Goal: Transaction & Acquisition: Purchase product/service

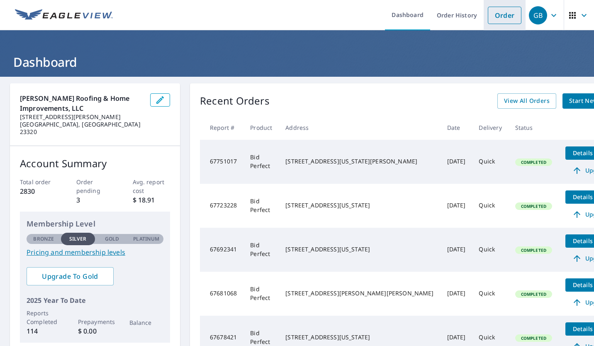
click at [511, 18] on link "Order" at bounding box center [505, 15] width 34 height 17
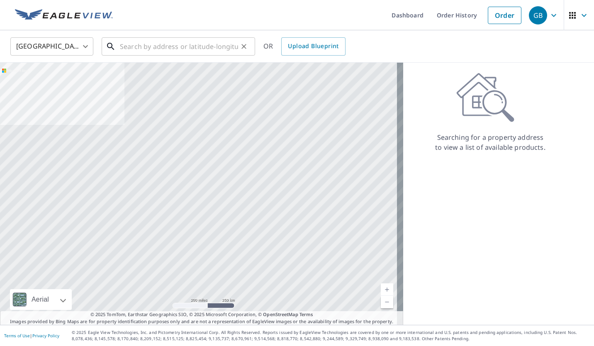
click at [197, 43] on input "text" at bounding box center [179, 46] width 118 height 23
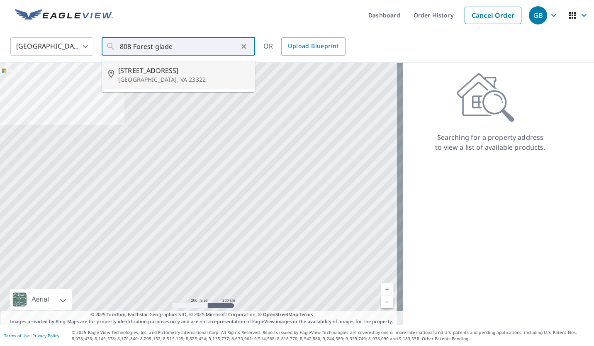
type input "[STREET_ADDRESS][PERSON_NAME]"
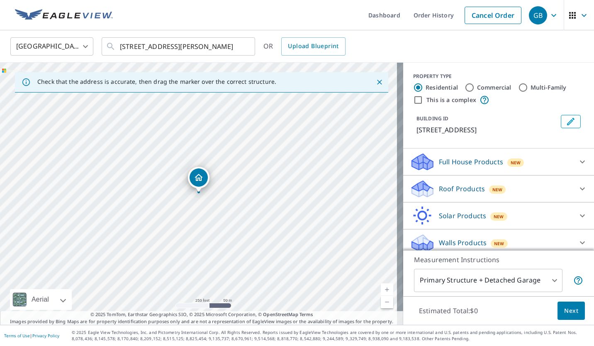
click at [383, 289] on link "Current Level 17, Zoom In" at bounding box center [387, 289] width 12 height 12
click at [384, 291] on link "Current Level 17, Zoom In" at bounding box center [387, 289] width 12 height 12
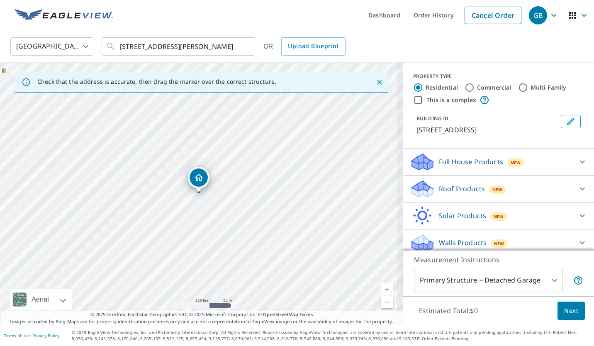
click at [385, 289] on link "Current Level 17.68449817427207, Zoom In" at bounding box center [387, 289] width 12 height 12
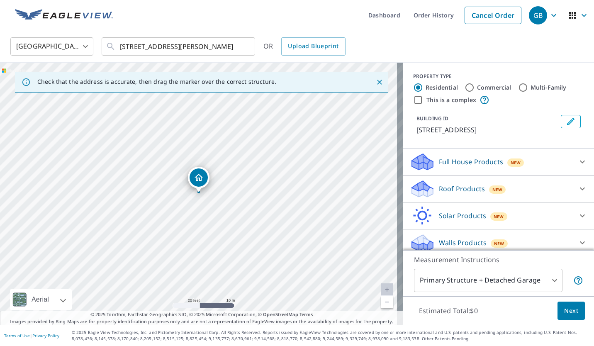
click at [468, 194] on p "Roof Products" at bounding box center [462, 189] width 46 height 10
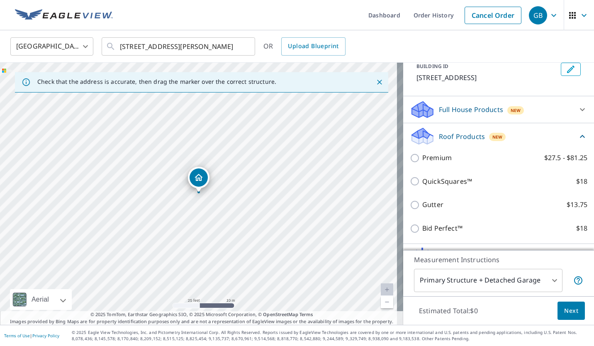
scroll to position [69, 0]
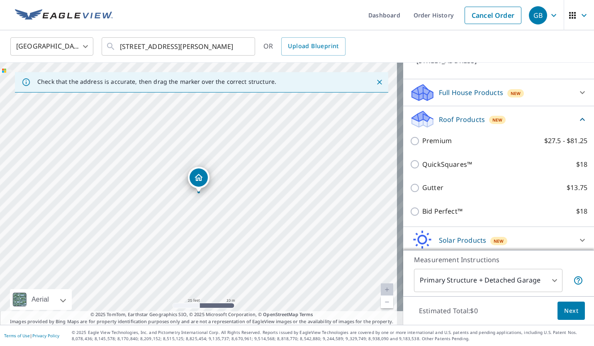
click at [422, 217] on p "Bid Perfect™" at bounding box center [442, 211] width 40 height 10
click at [420, 217] on input "Bid Perfect™ $18" at bounding box center [416, 212] width 12 height 10
checkbox input "true"
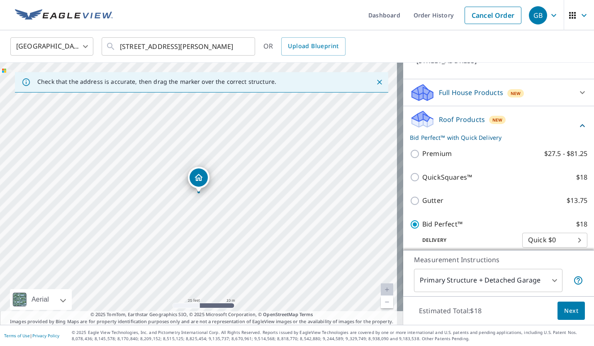
click at [571, 307] on span "Next" at bounding box center [571, 311] width 14 height 10
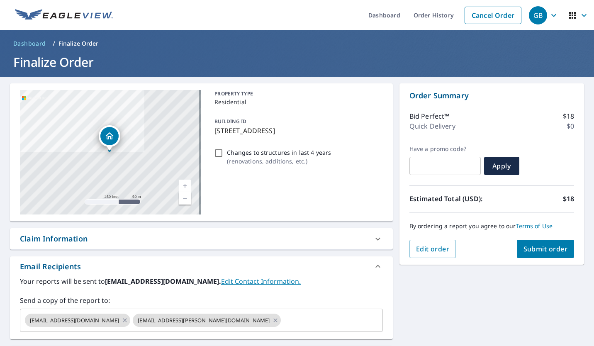
click at [561, 256] on button "Submit order" at bounding box center [546, 249] width 58 height 18
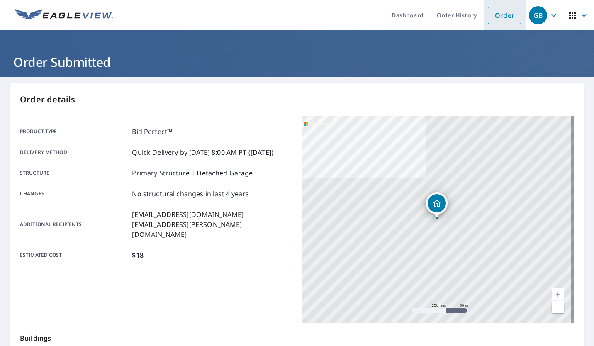
click at [502, 14] on link "Order" at bounding box center [505, 15] width 34 height 17
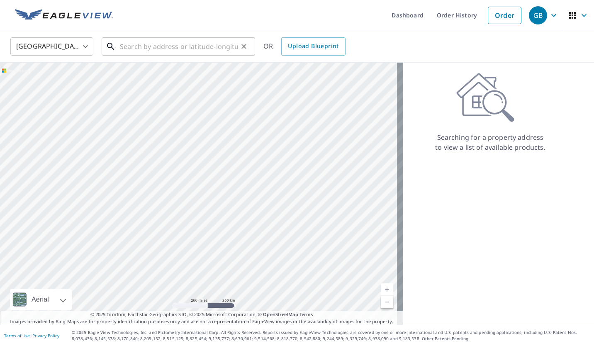
click at [196, 42] on input "text" at bounding box center [179, 46] width 118 height 23
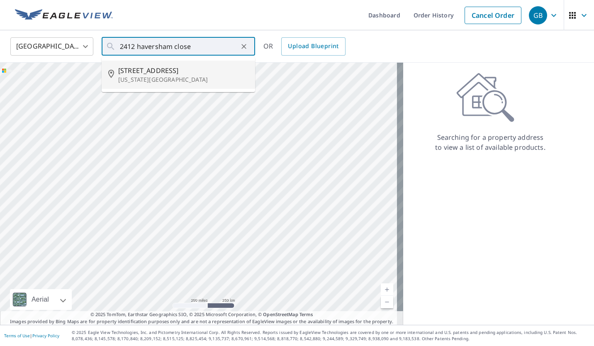
type input "[STREET_ADDRESS][US_STATE]"
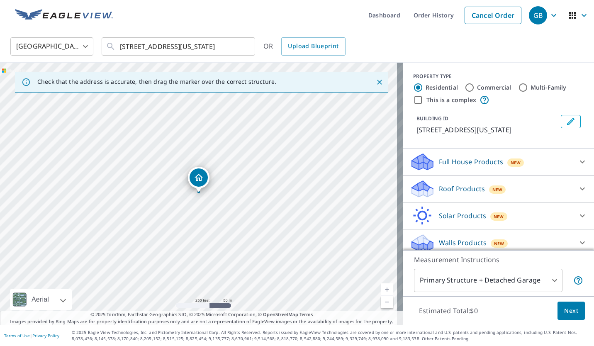
click at [381, 289] on link "Current Level 17, Zoom In" at bounding box center [387, 289] width 12 height 12
click at [382, 291] on link "Current Level 17, Zoom In" at bounding box center [387, 289] width 12 height 12
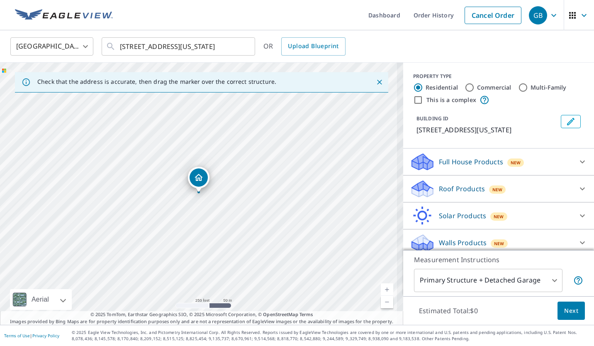
click at [383, 288] on link "Current Level 17.430076898742985, Zoom In" at bounding box center [387, 289] width 12 height 12
click at [386, 289] on link "Current Level 17.969033148994917, Zoom In Disabled" at bounding box center [387, 289] width 12 height 12
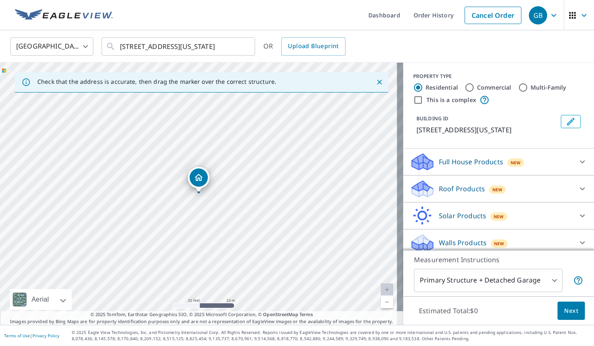
click at [454, 194] on p "Roof Products" at bounding box center [462, 189] width 46 height 10
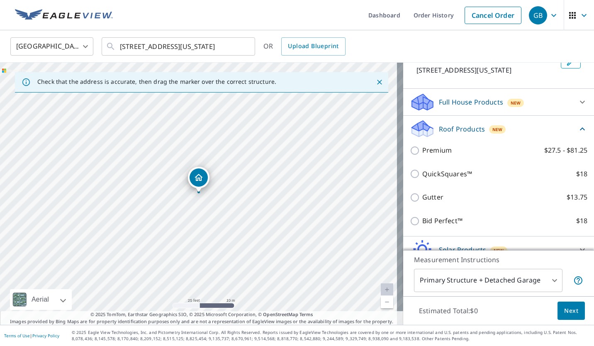
scroll to position [103, 0]
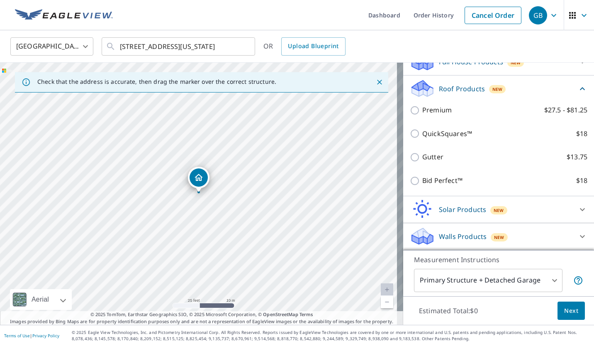
click at [411, 186] on input "Bid Perfect™ $18" at bounding box center [416, 181] width 12 height 10
checkbox input "true"
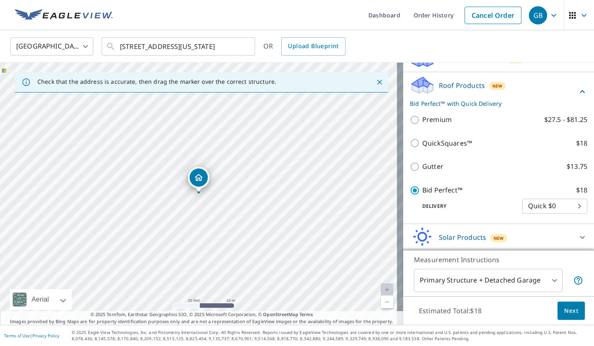
click at [562, 316] on button "Next" at bounding box center [571, 311] width 27 height 19
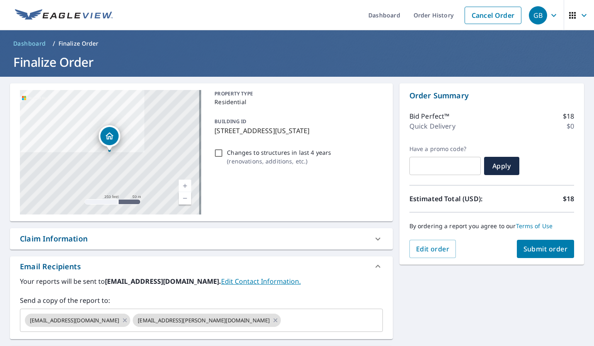
click at [537, 245] on span "Submit order" at bounding box center [546, 248] width 44 height 9
